Goal: Complete application form

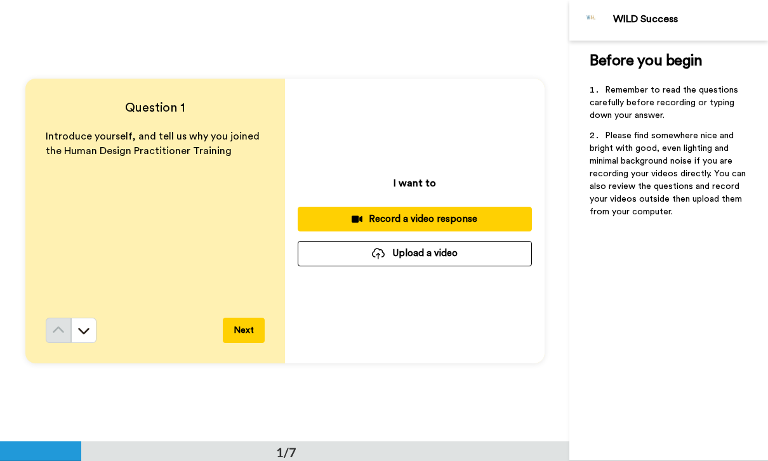
click at [249, 341] on button "Next" at bounding box center [244, 330] width 42 height 25
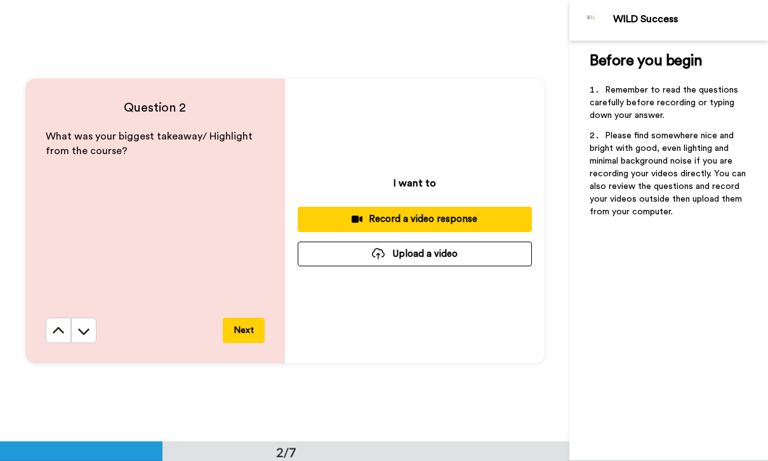
scroll to position [442, 0]
click at [246, 330] on button "Next" at bounding box center [244, 329] width 42 height 25
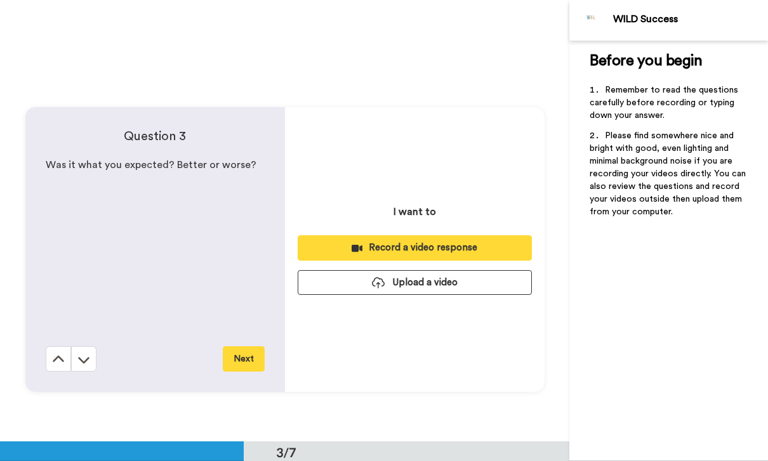
scroll to position [884, 0]
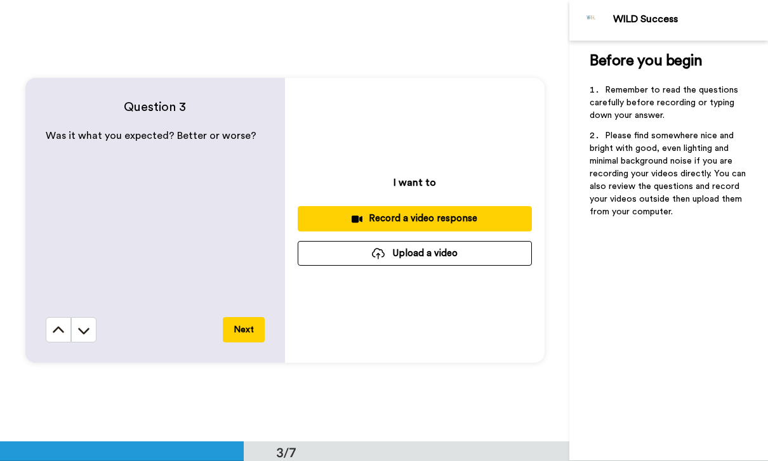
click at [258, 335] on button "Next" at bounding box center [244, 329] width 42 height 25
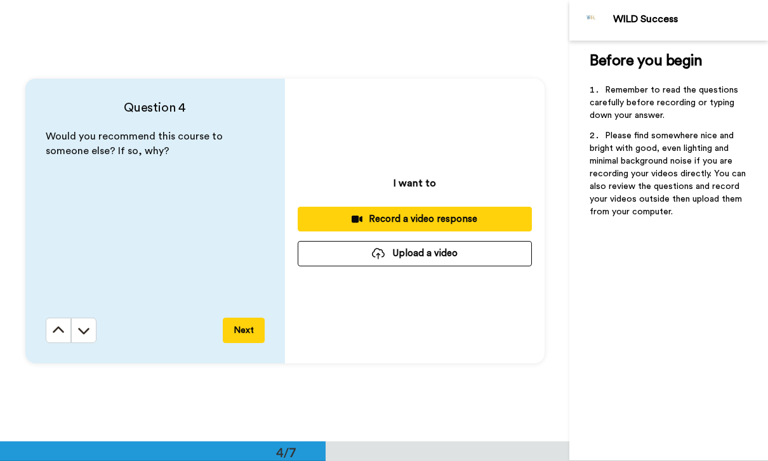
scroll to position [1327, 0]
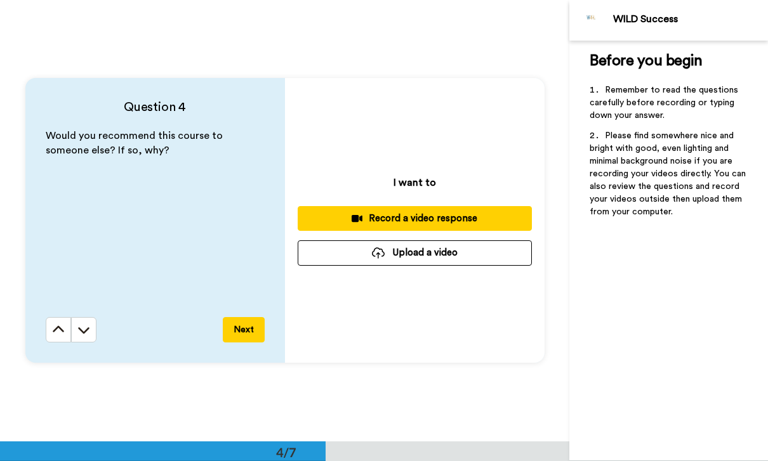
click at [231, 341] on button "Next" at bounding box center [244, 329] width 42 height 25
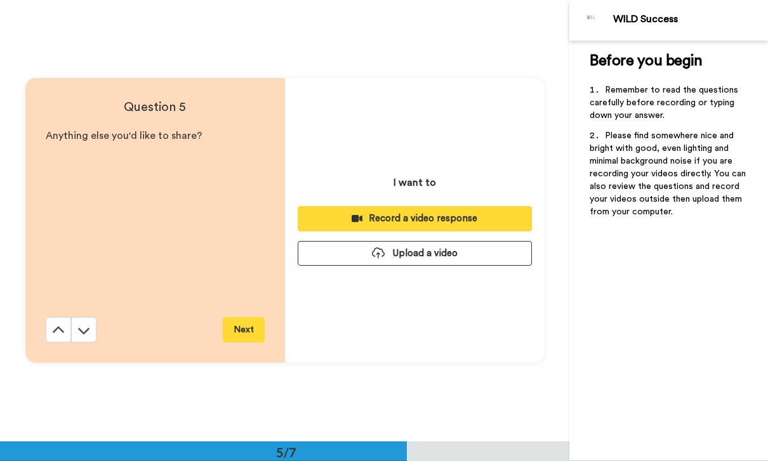
scroll to position [1768, 0]
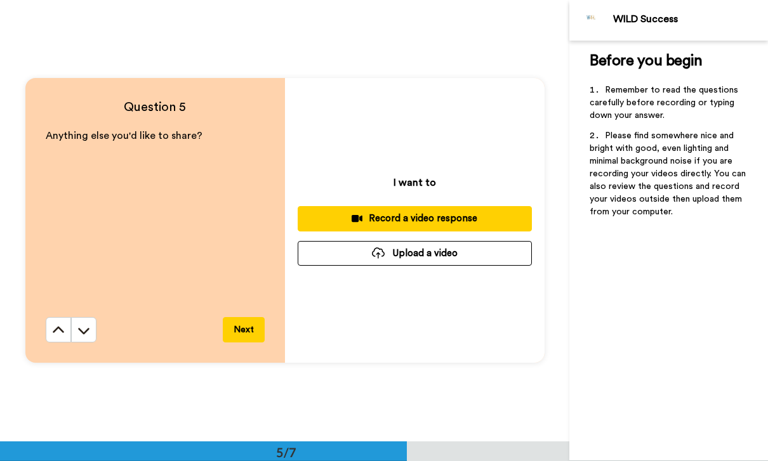
click at [254, 340] on button "Next" at bounding box center [244, 329] width 42 height 25
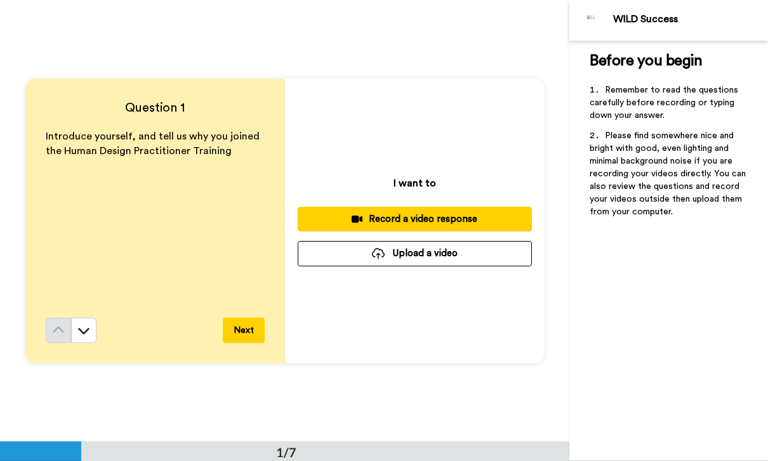
scroll to position [0, 0]
click at [241, 338] on button "Next" at bounding box center [244, 330] width 42 height 25
click at [465, 225] on div "Record a video response" at bounding box center [415, 219] width 214 height 13
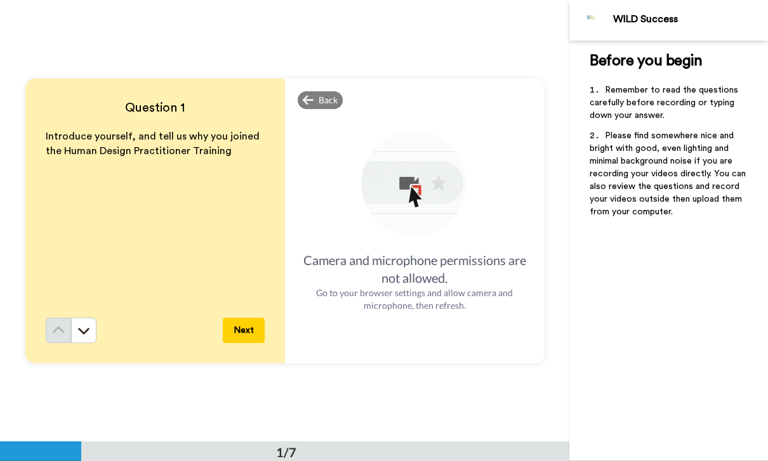
click at [328, 107] on div "Back" at bounding box center [321, 100] width 46 height 18
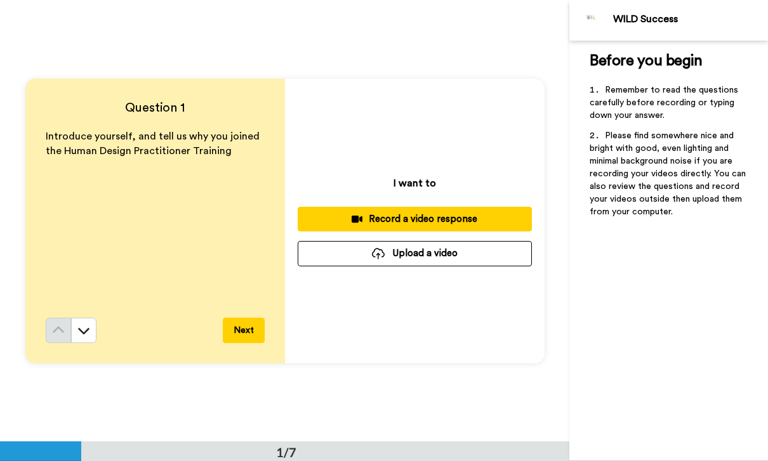
click at [484, 265] on button "Upload a video" at bounding box center [415, 253] width 234 height 25
click at [468, 262] on button "Upload a video" at bounding box center [415, 253] width 234 height 25
click at [469, 258] on button "Upload a video" at bounding box center [415, 253] width 234 height 25
click at [498, 260] on button "Upload a video" at bounding box center [415, 253] width 234 height 25
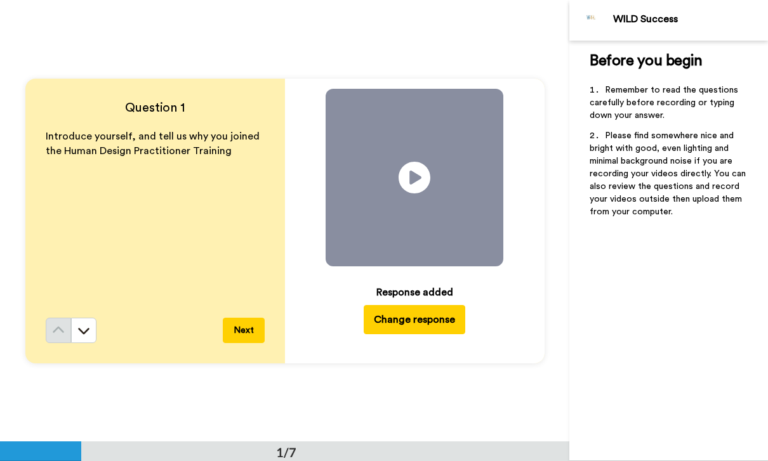
click at [418, 176] on icon "Play/Pause" at bounding box center [415, 177] width 32 height 57
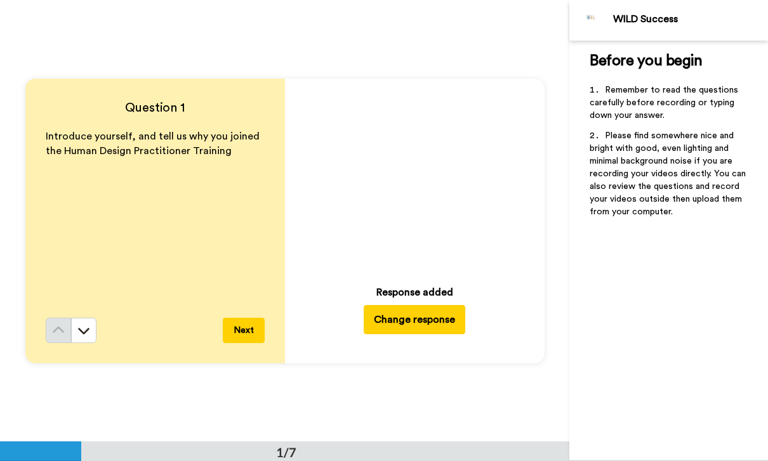
click at [491, 248] on img at bounding box center [485, 248] width 13 height 13
click at [480, 254] on img at bounding box center [485, 248] width 13 height 13
click at [249, 334] on button "Next" at bounding box center [244, 330] width 42 height 25
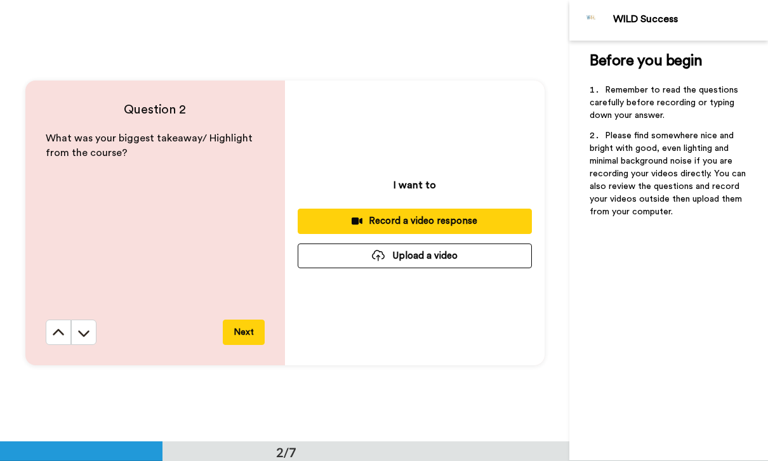
scroll to position [442, 0]
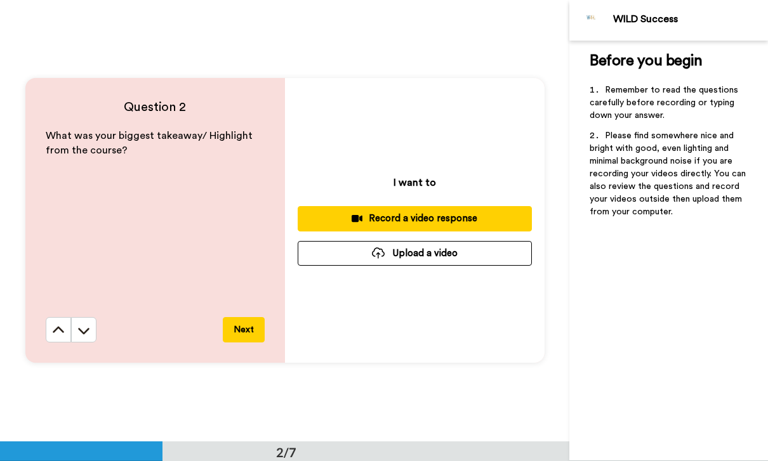
click at [460, 255] on button "Upload a video" at bounding box center [415, 253] width 234 height 25
click at [441, 257] on button "Upload a video" at bounding box center [415, 253] width 234 height 25
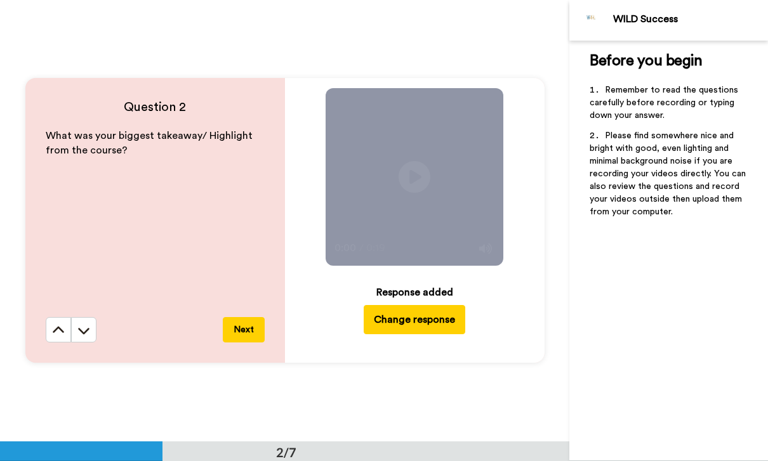
click at [416, 184] on icon at bounding box center [415, 177] width 32 height 32
click at [255, 334] on button "Next" at bounding box center [244, 329] width 42 height 25
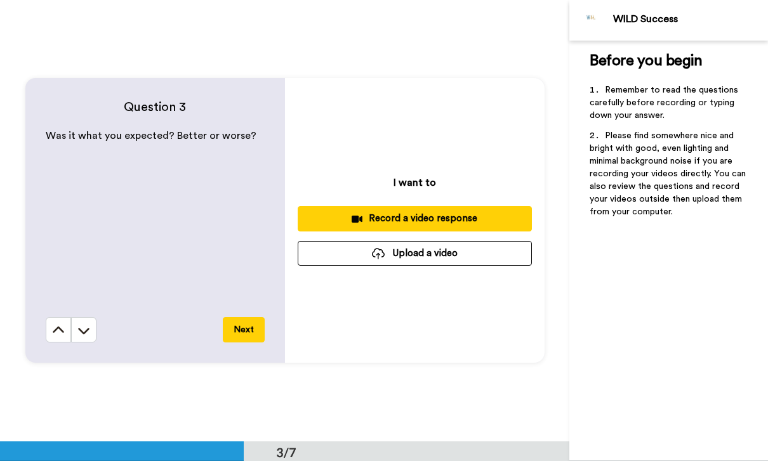
scroll to position [884, 0]
click at [456, 256] on button "Upload a video" at bounding box center [415, 253] width 234 height 25
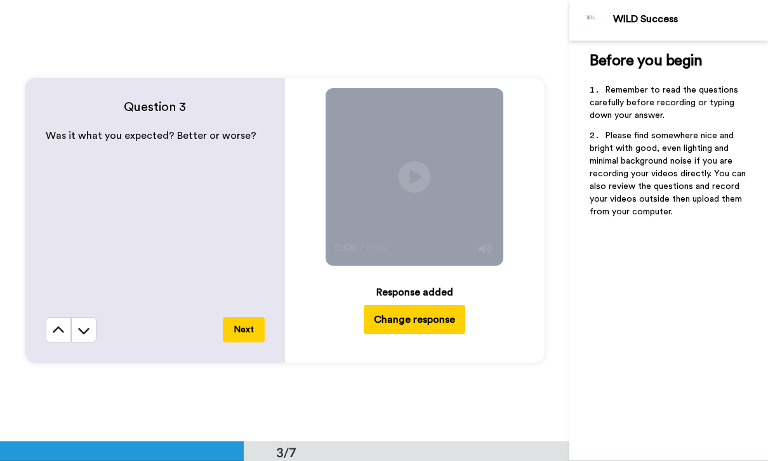
click at [408, 194] on icon "Play/Pause" at bounding box center [415, 177] width 32 height 57
click at [252, 337] on button "Next" at bounding box center [244, 329] width 42 height 25
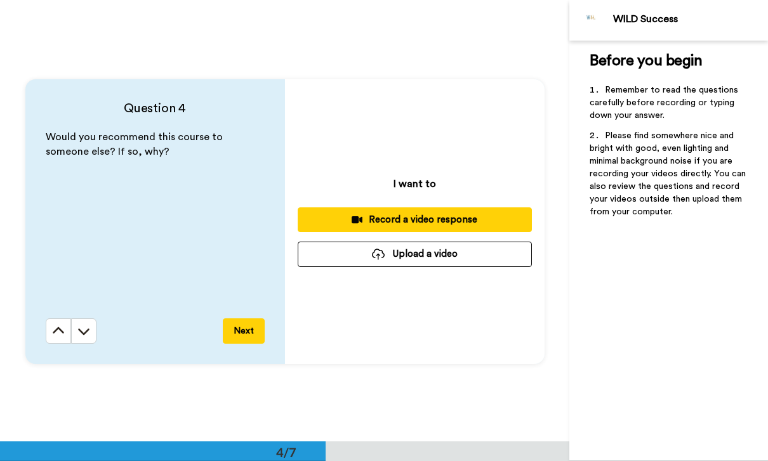
scroll to position [1327, 0]
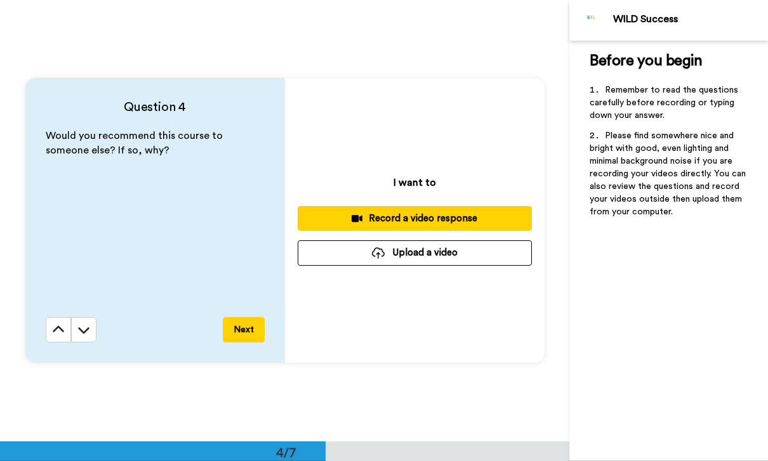
click at [252, 336] on button "Next" at bounding box center [244, 329] width 42 height 25
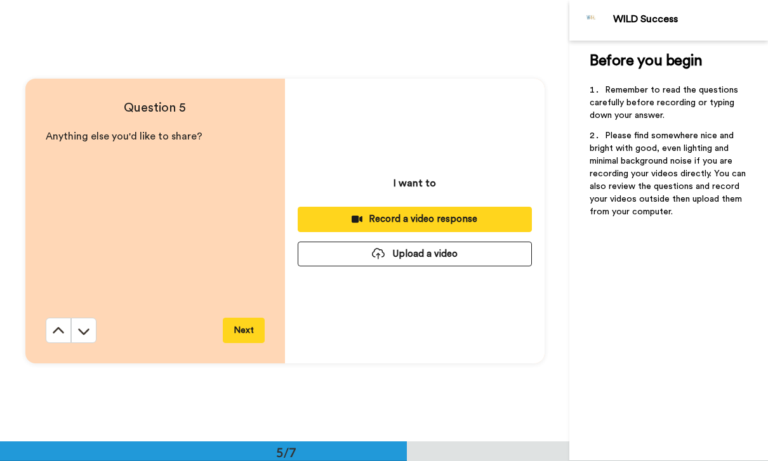
scroll to position [1768, 0]
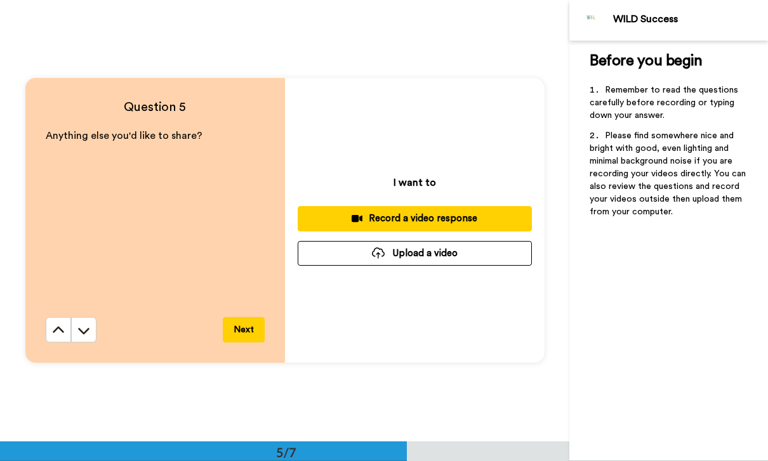
click at [253, 336] on button "Next" at bounding box center [244, 329] width 42 height 25
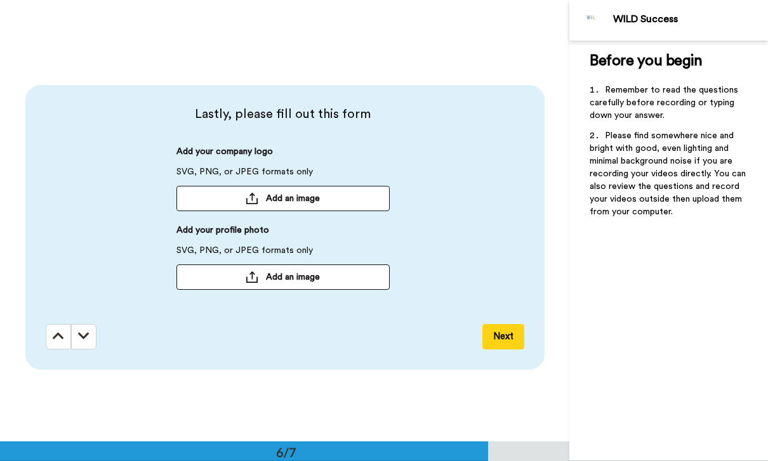
scroll to position [2210, 0]
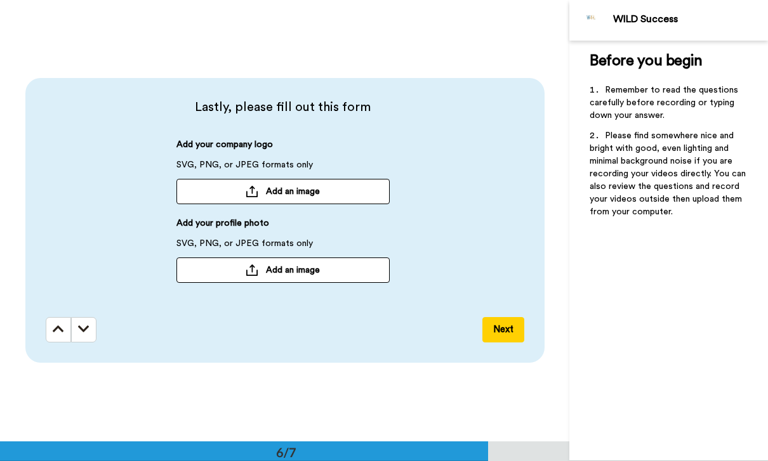
click at [505, 332] on button "Next" at bounding box center [503, 329] width 42 height 25
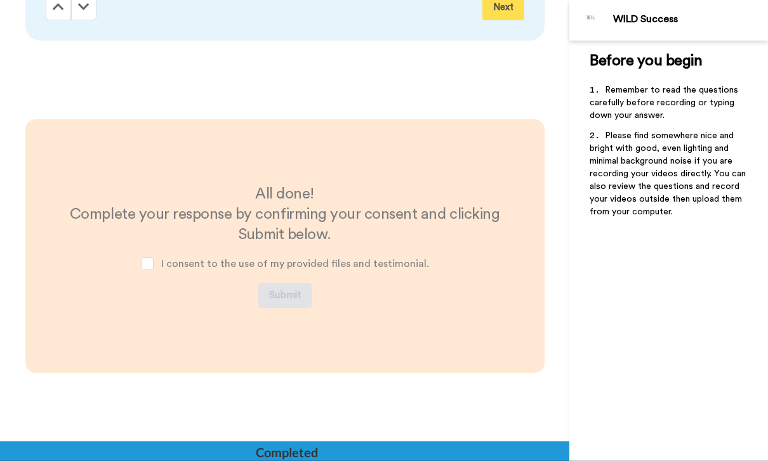
scroll to position [2558, 0]
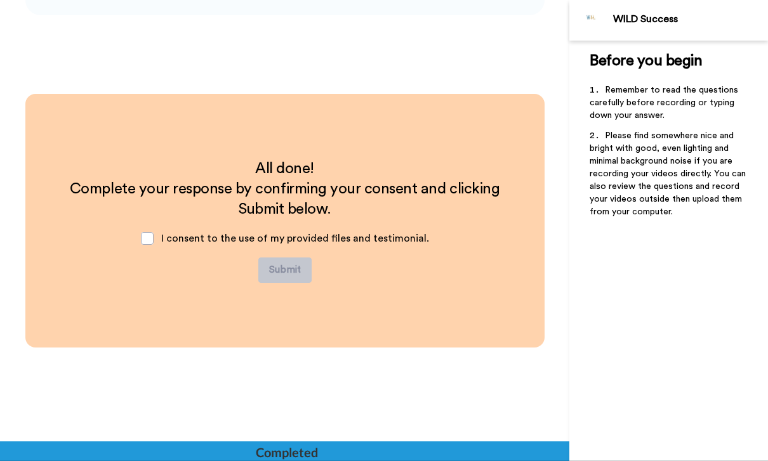
click at [161, 235] on div "I consent to the use of my provided files and testimonial." at bounding box center [285, 239] width 308 height 38
click at [151, 244] on span at bounding box center [147, 238] width 13 height 13
click at [296, 270] on button "Submit" at bounding box center [284, 270] width 53 height 25
